Goal: Check status: Check status

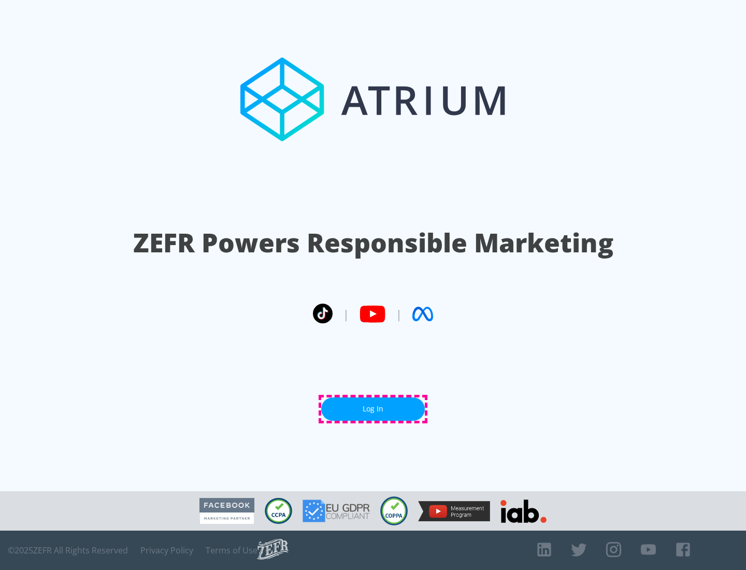
click at [373, 409] on link "Log In" at bounding box center [373, 409] width 104 height 23
